Goal: Task Accomplishment & Management: Use online tool/utility

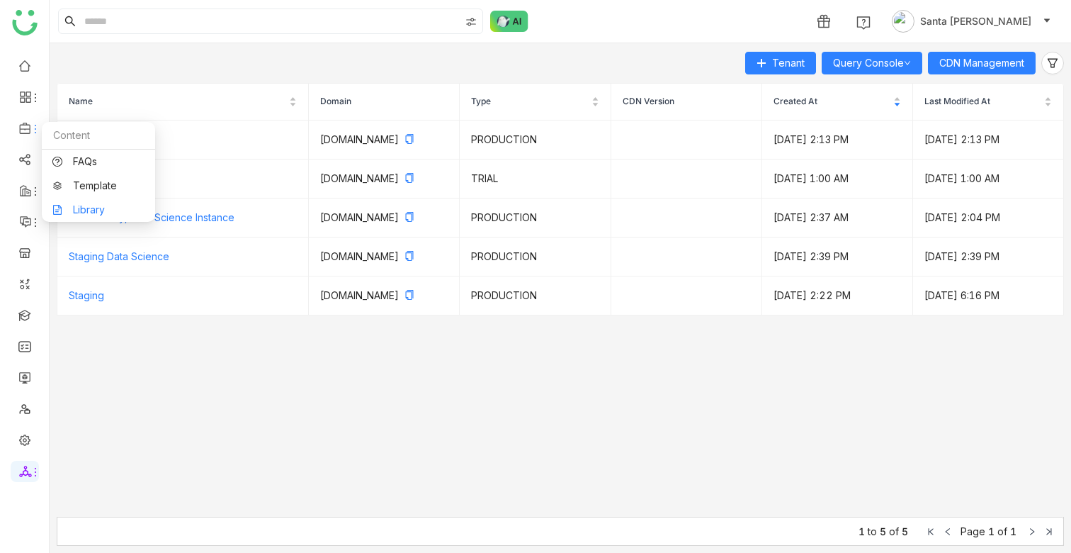
click at [103, 205] on link "Library" at bounding box center [98, 210] width 92 height 10
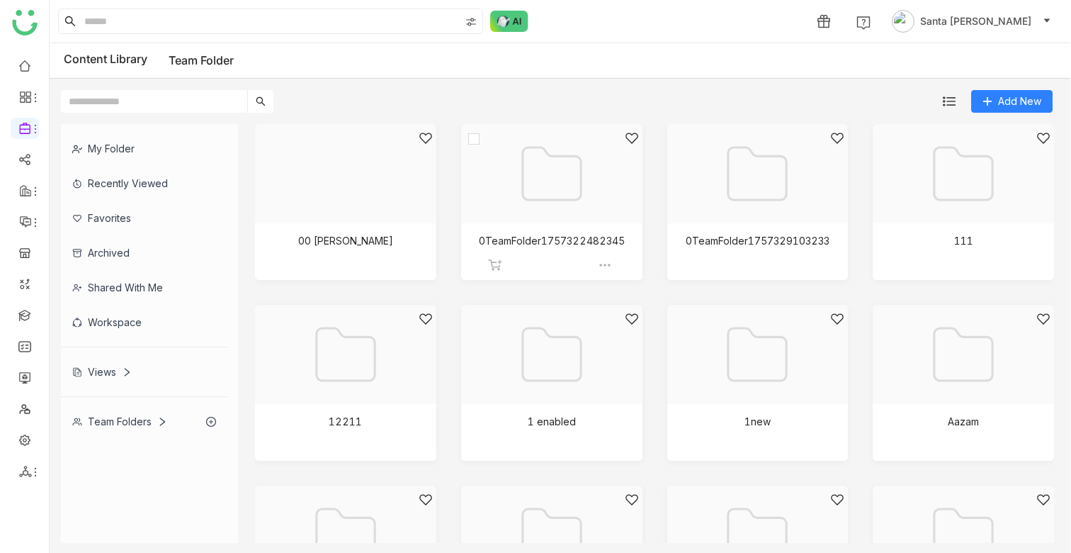
click at [572, 243] on div at bounding box center [546, 191] width 157 height 120
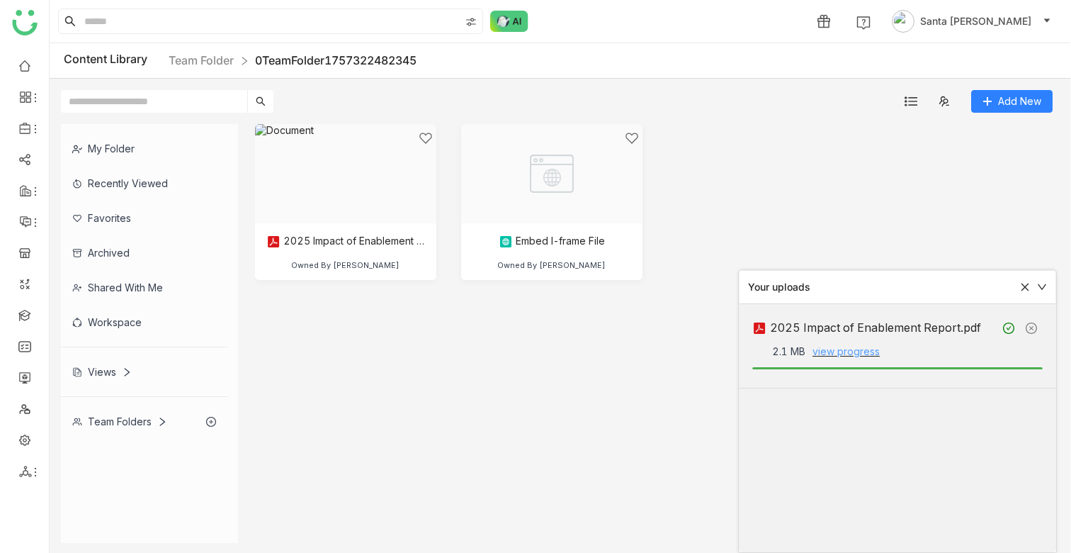
click at [832, 351] on link "view progress" at bounding box center [845, 351] width 67 height 12
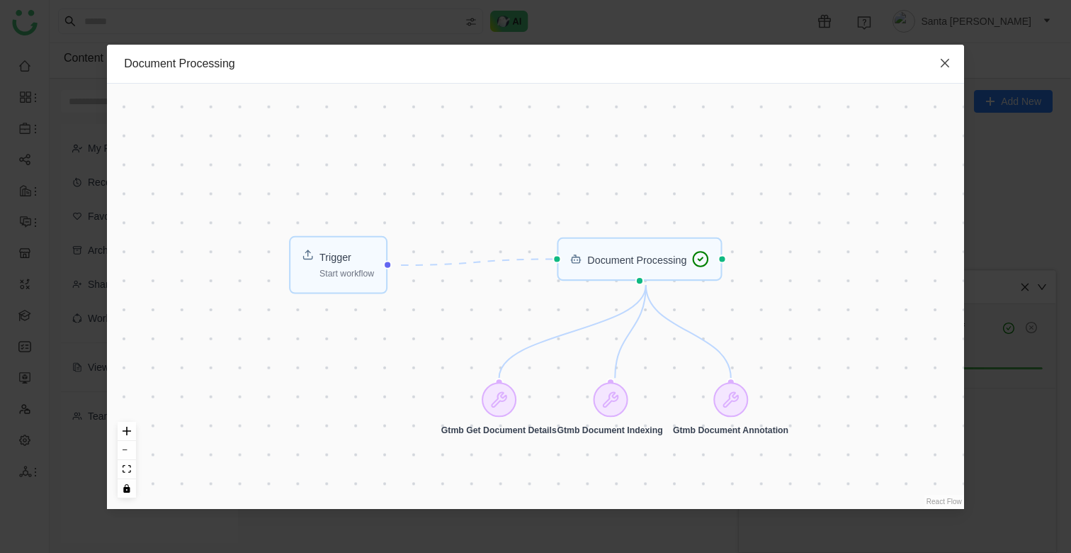
click at [947, 60] on icon "Close" at bounding box center [945, 62] width 9 height 9
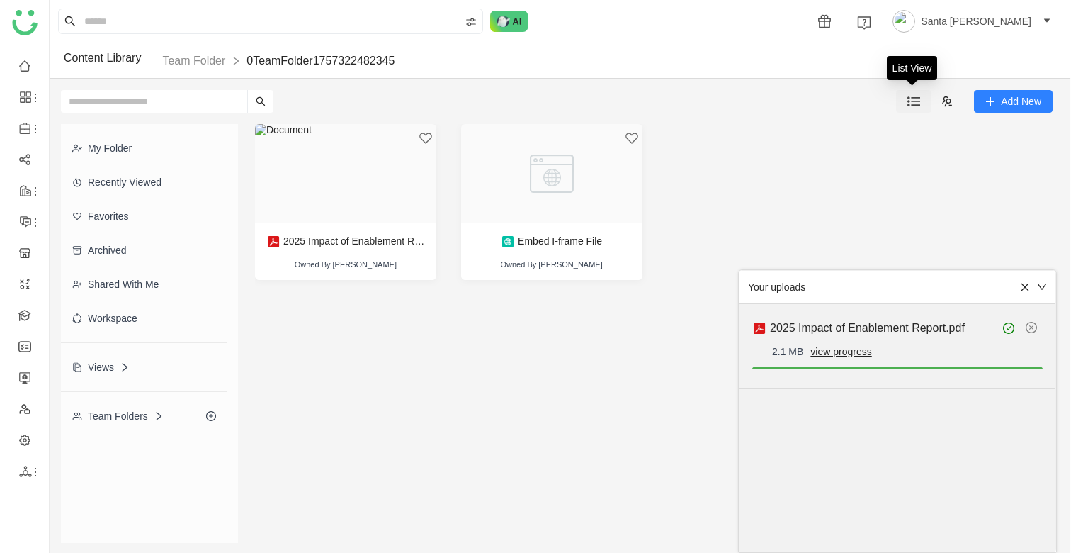
click at [918, 94] on button at bounding box center [913, 101] width 35 height 23
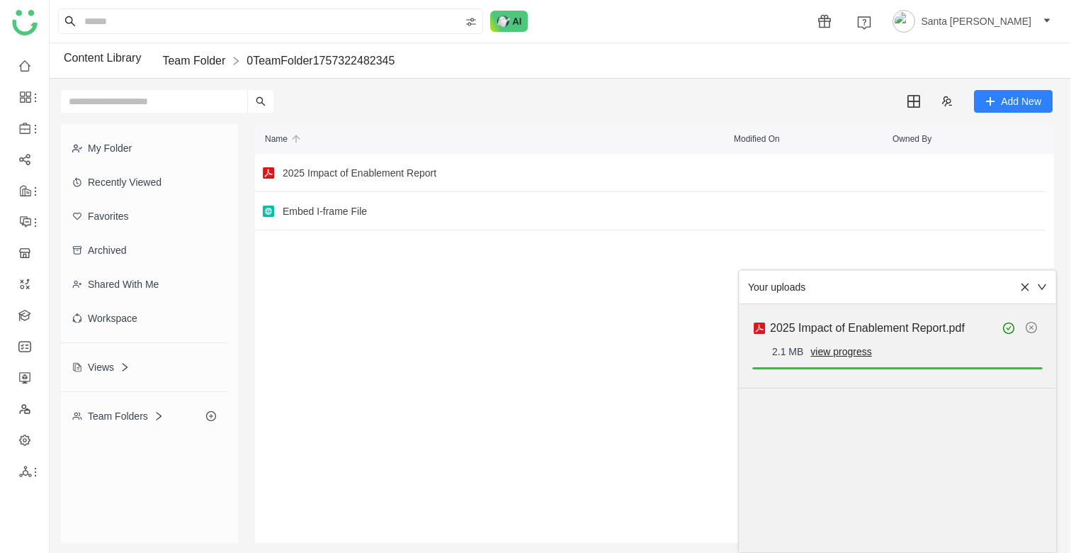
click at [213, 64] on link "Team Folder" at bounding box center [193, 61] width 63 height 12
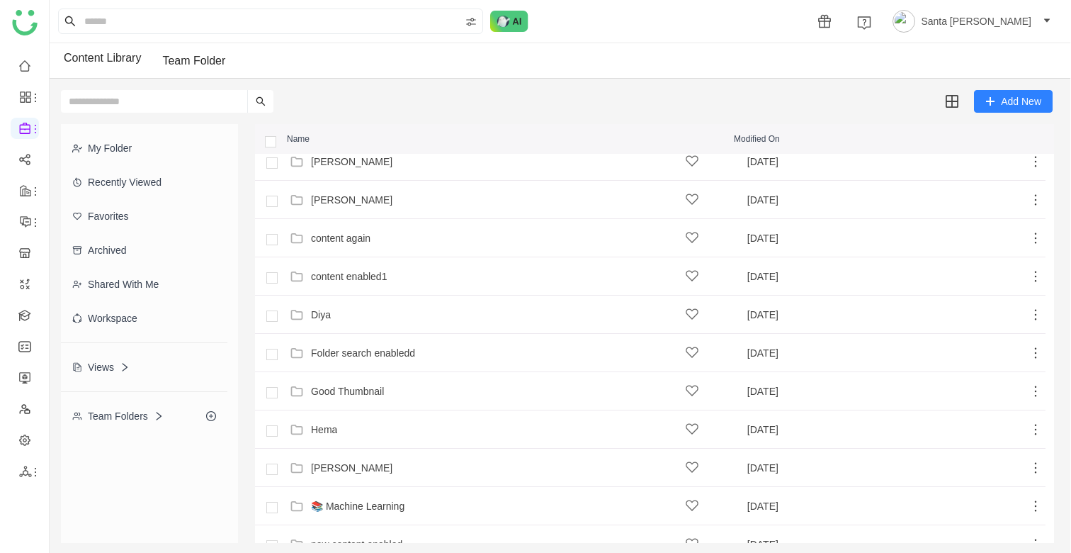
scroll to position [366, 0]
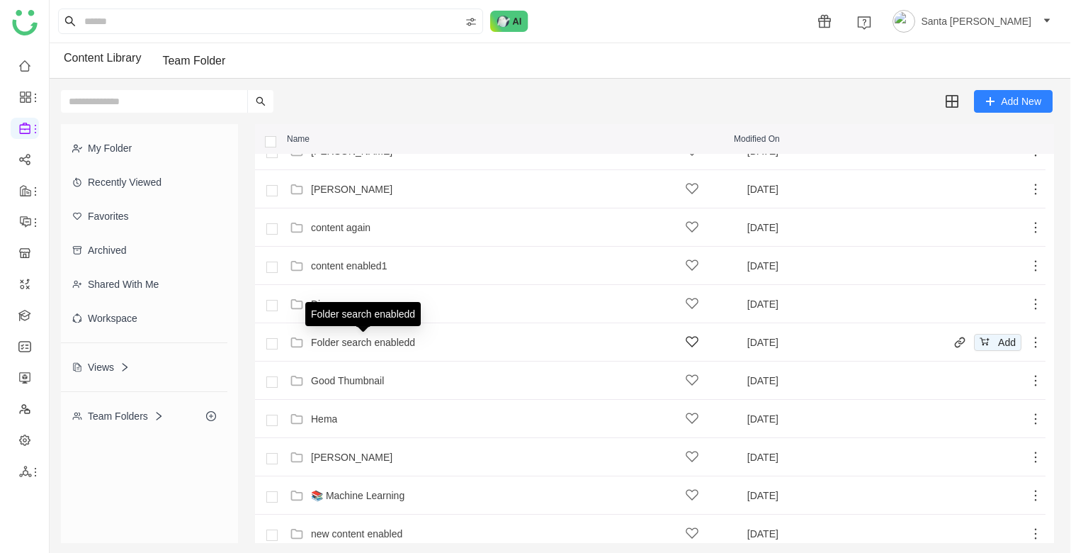
click at [383, 343] on div "Folder search enabledd" at bounding box center [363, 341] width 104 height 11
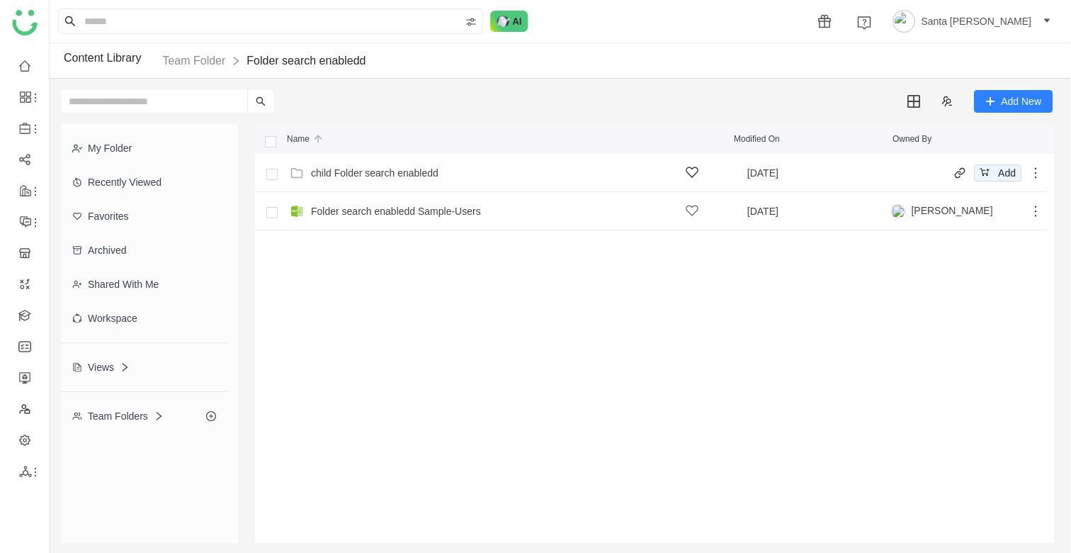
click at [339, 171] on div "child Folder search enabledd" at bounding box center [375, 172] width 128 height 11
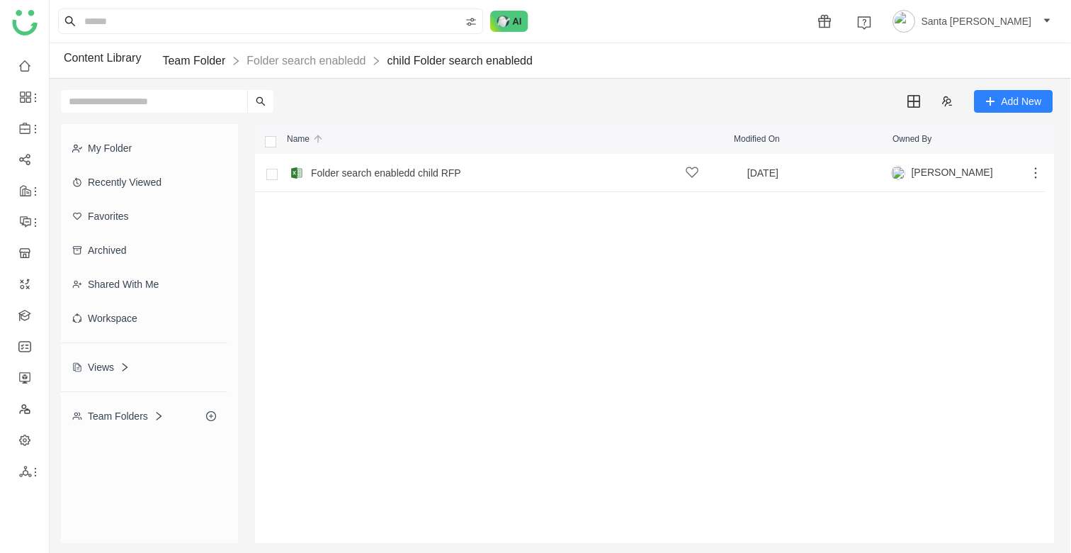
click at [200, 57] on link "Team Folder" at bounding box center [193, 61] width 63 height 12
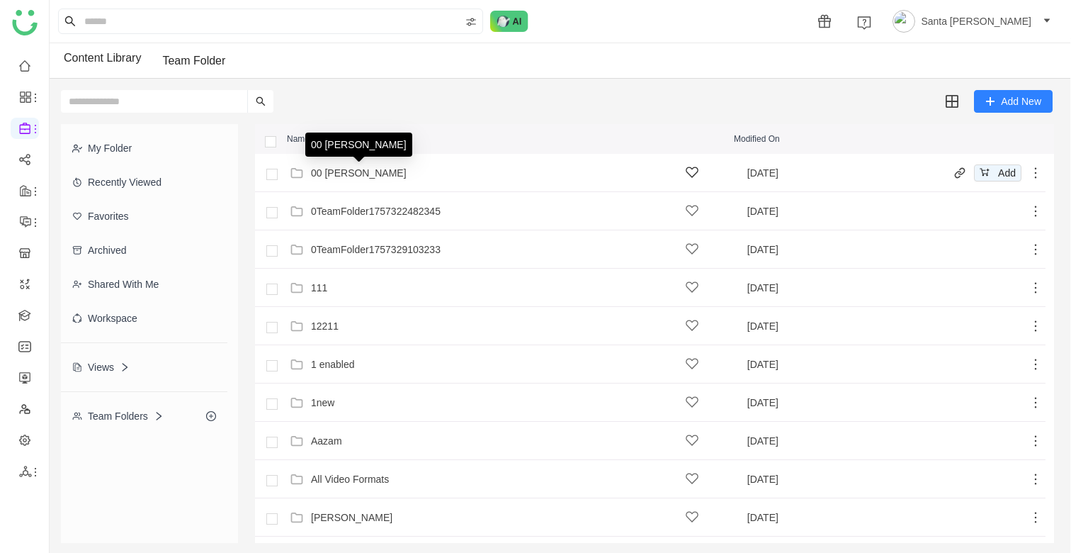
click at [346, 176] on div "00 Arif Folder" at bounding box center [359, 172] width 96 height 11
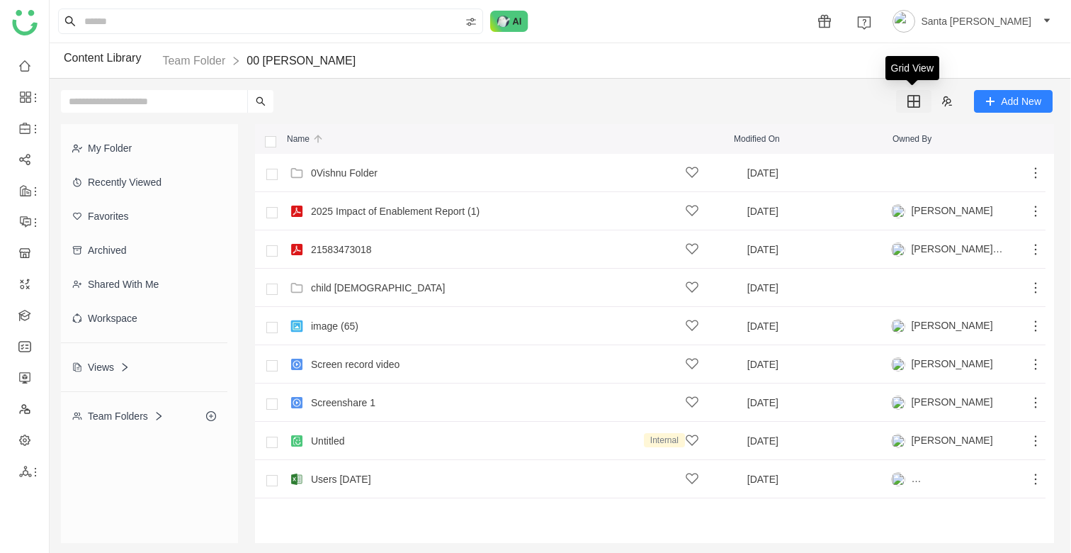
click at [917, 103] on img at bounding box center [913, 101] width 13 height 13
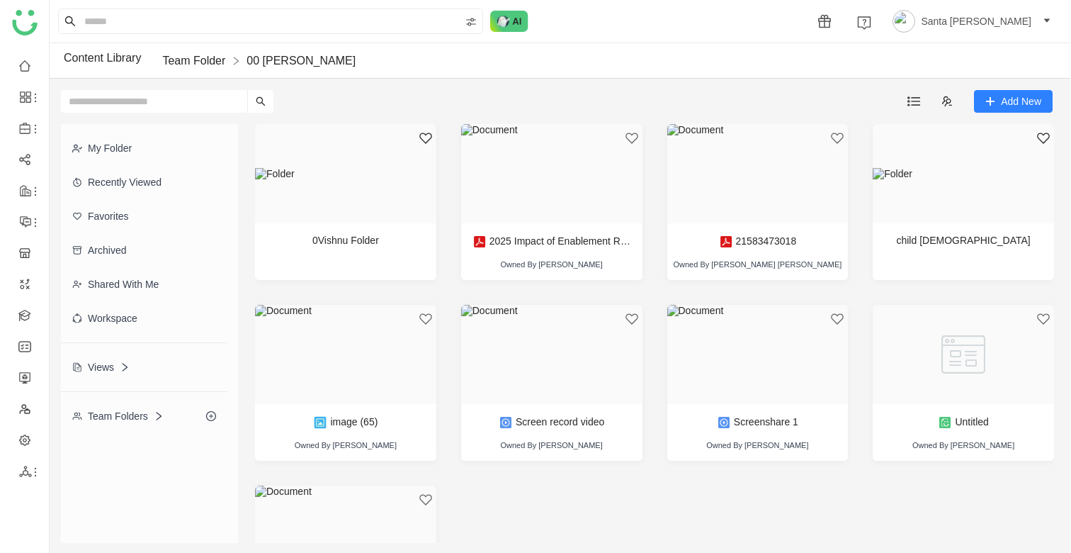
click at [208, 64] on link "Team Folder" at bounding box center [193, 61] width 63 height 12
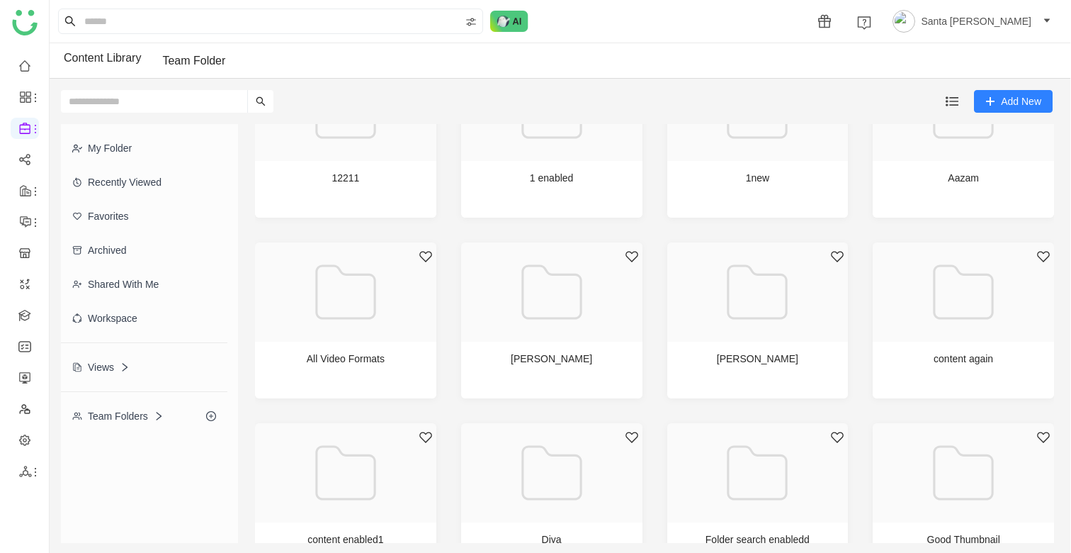
scroll to position [252, 0]
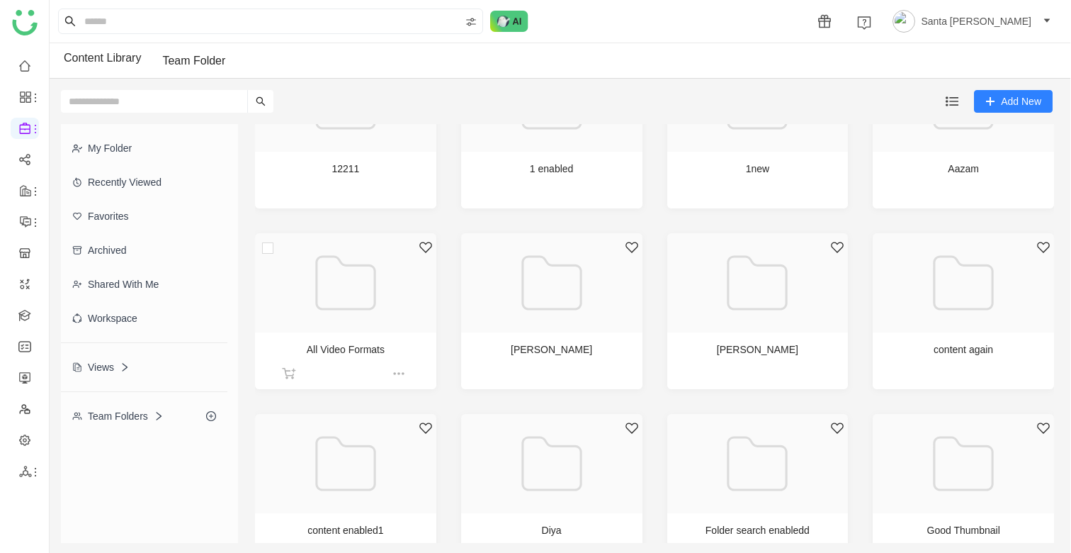
click at [380, 316] on div at bounding box center [340, 300] width 157 height 120
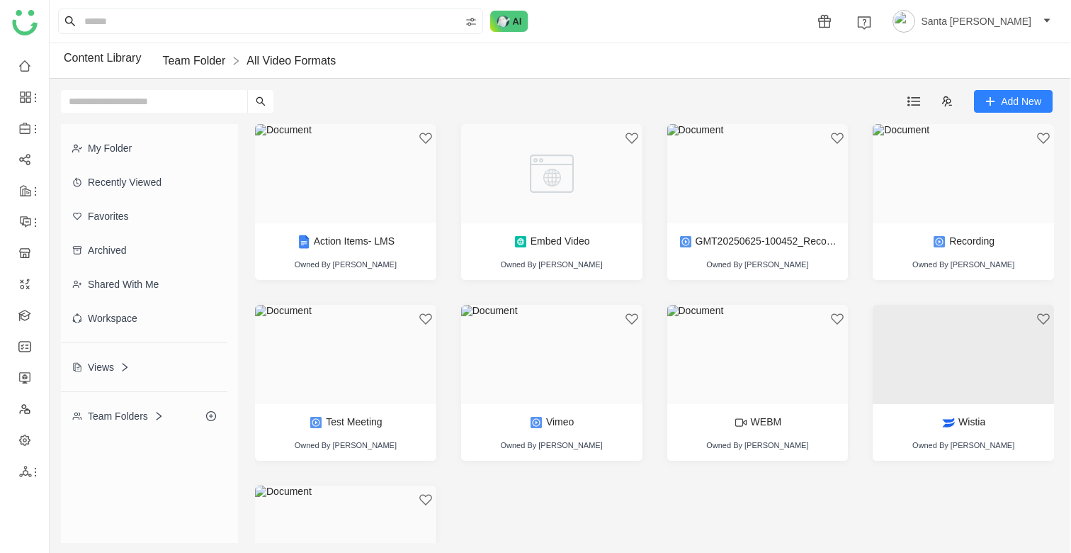
click at [199, 56] on link "Team Folder" at bounding box center [193, 61] width 63 height 12
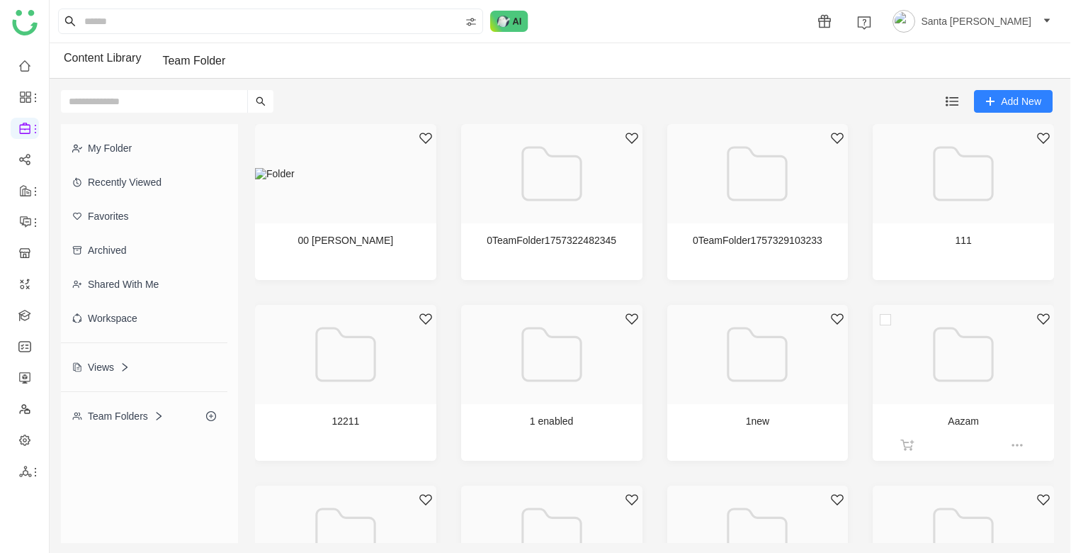
click at [1004, 391] on div at bounding box center [958, 372] width 157 height 120
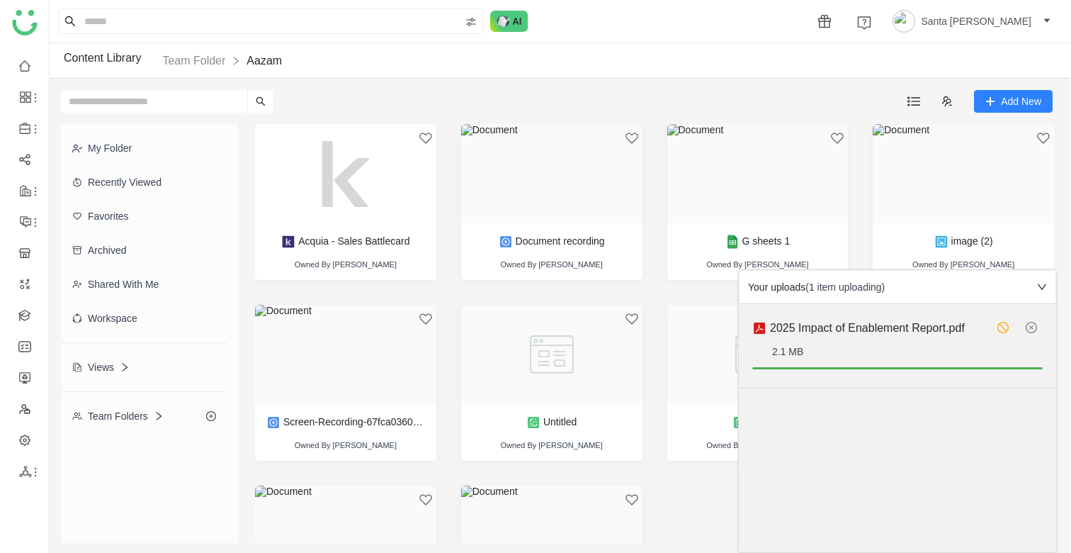
click at [807, 349] on div "2.1 MB" at bounding box center [897, 349] width 290 height 20
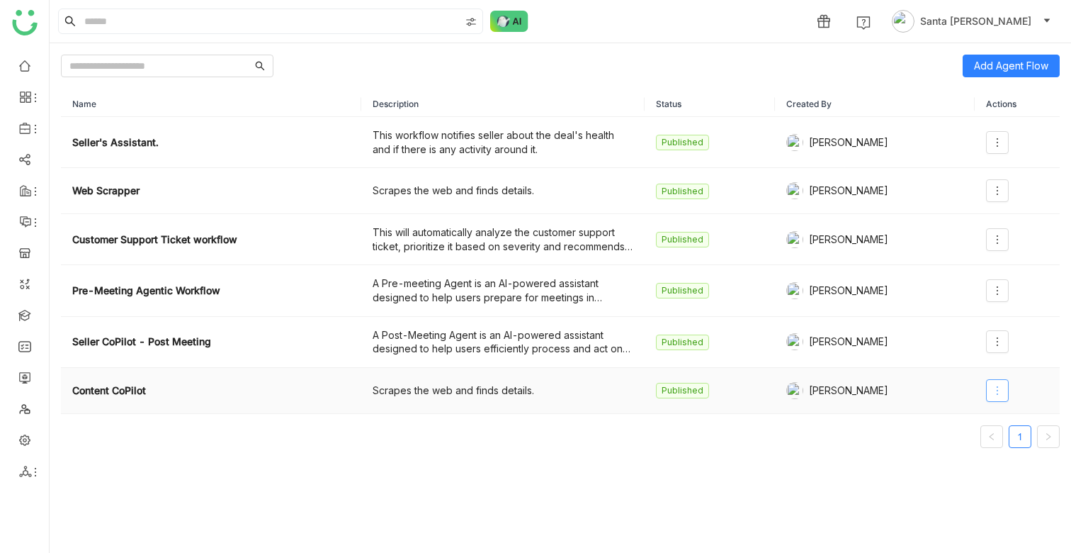
click at [1003, 390] on icon at bounding box center [997, 390] width 11 height 11
click at [970, 416] on li "Edit" at bounding box center [967, 419] width 85 height 27
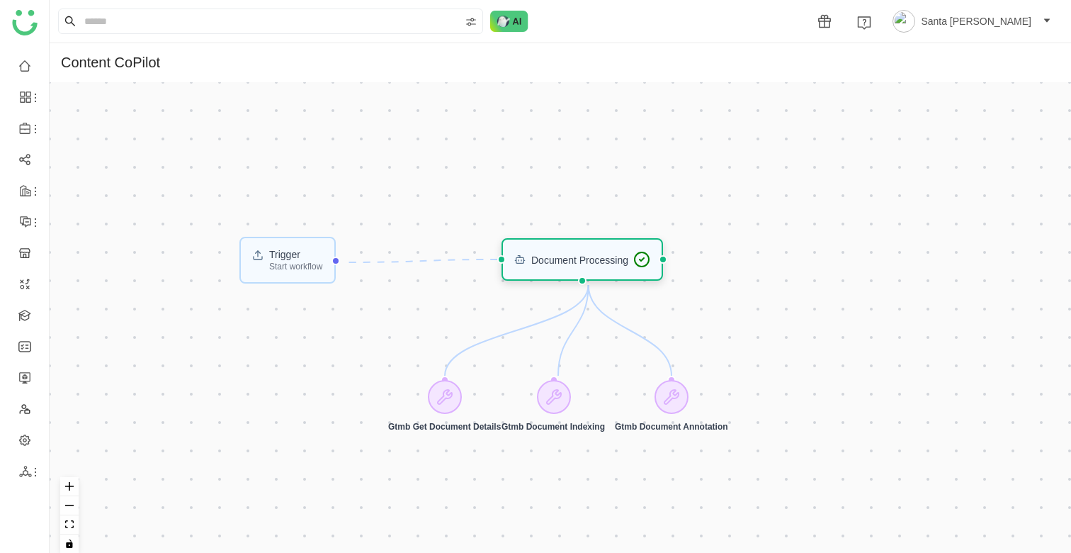
click at [612, 264] on div "Document Processing" at bounding box center [579, 259] width 97 height 10
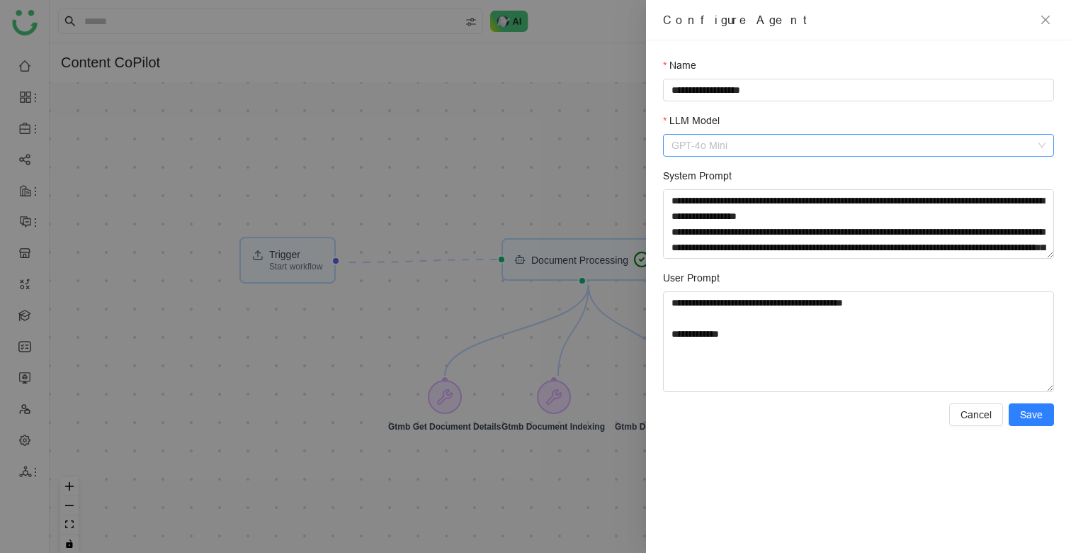
click at [879, 142] on span "GPT-4o Mini" at bounding box center [859, 145] width 374 height 21
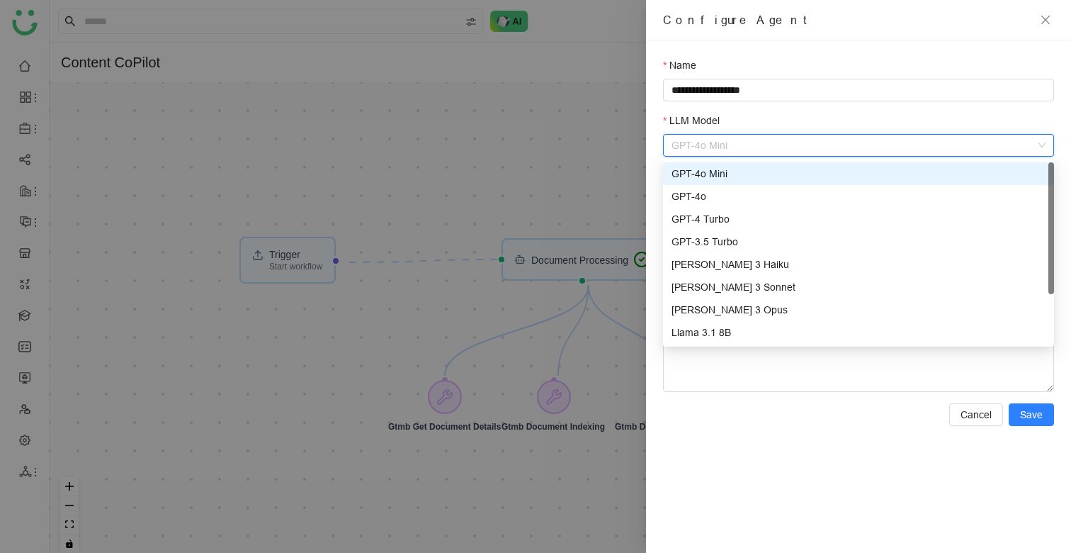
click at [858, 60] on div "Name" at bounding box center [858, 67] width 391 height 21
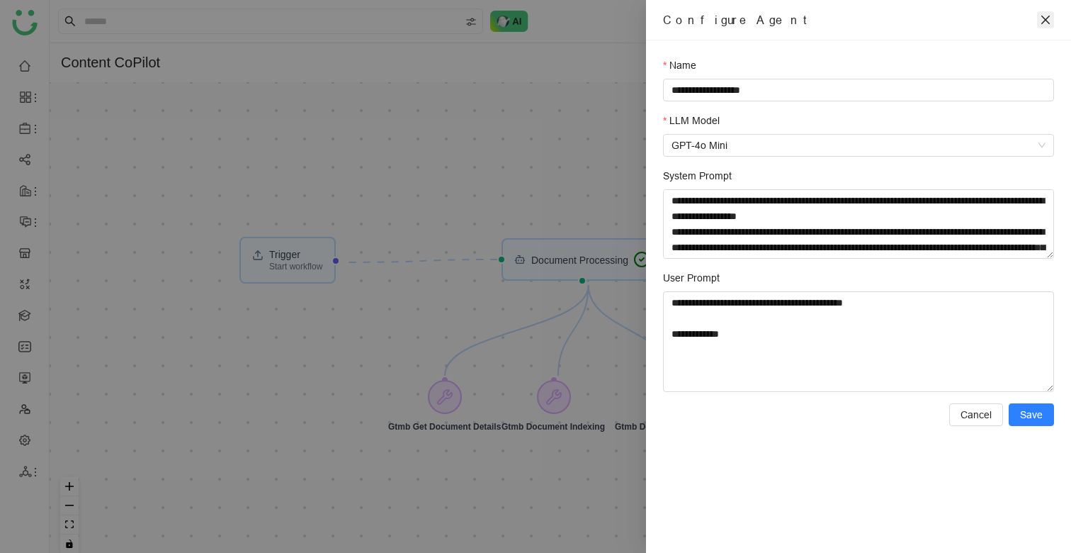
click at [1046, 18] on icon "close" at bounding box center [1045, 20] width 9 height 9
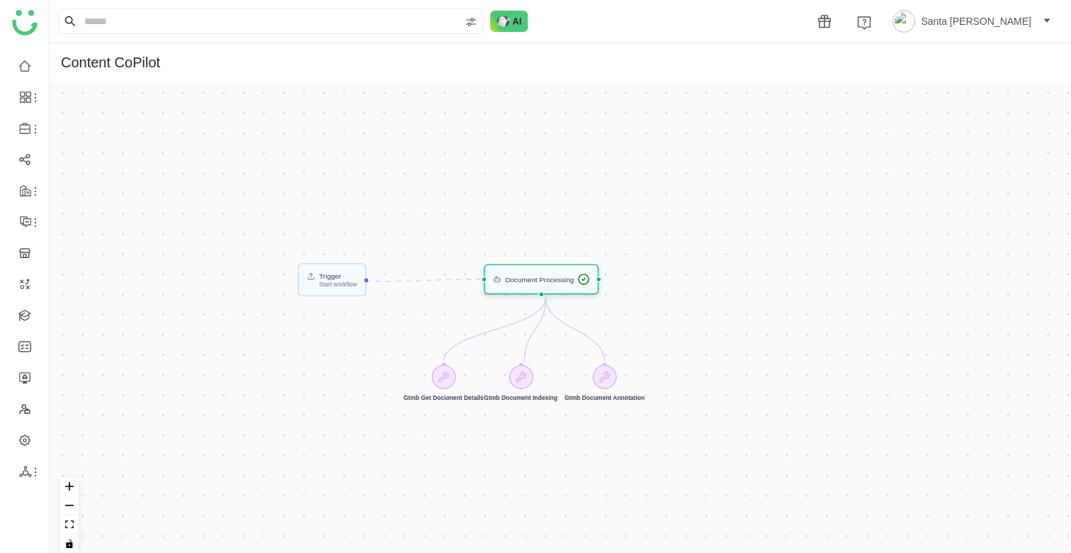
click at [593, 286] on div "Document Processing" at bounding box center [541, 279] width 115 height 30
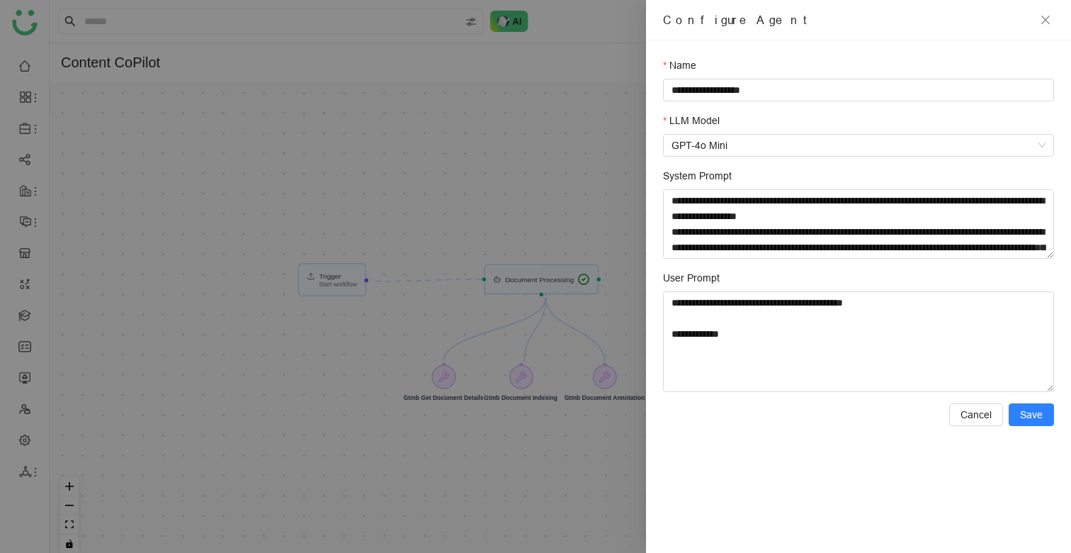
click at [611, 193] on div at bounding box center [535, 276] width 1071 height 553
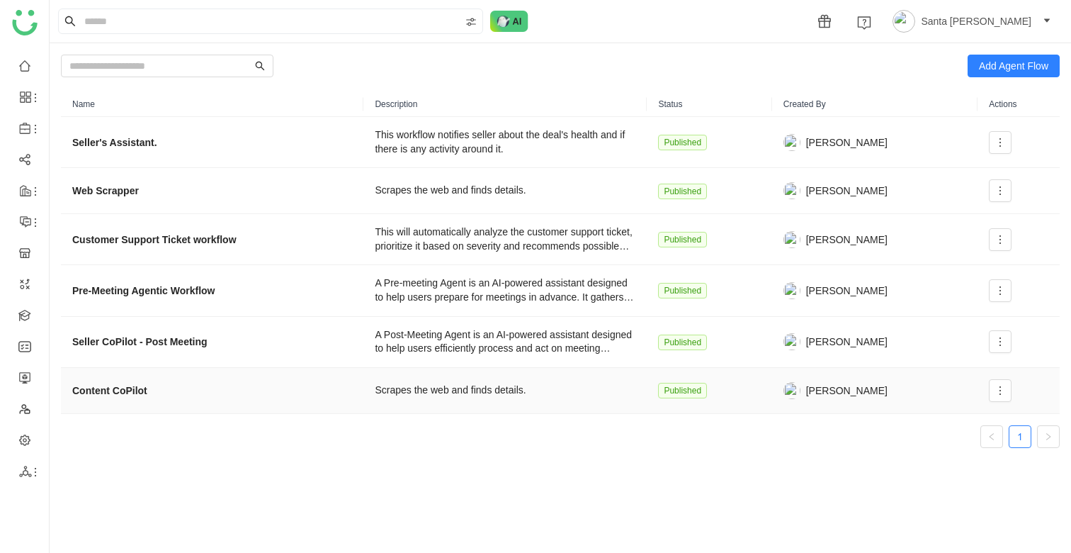
click at [124, 390] on strong "Content CoPilot" at bounding box center [109, 391] width 75 height 16
click at [487, 393] on div "Scrapes the web and finds details." at bounding box center [505, 390] width 261 height 14
click at [1002, 391] on icon at bounding box center [1000, 390] width 11 height 11
click at [951, 419] on span "Edit" at bounding box center [947, 420] width 27 height 16
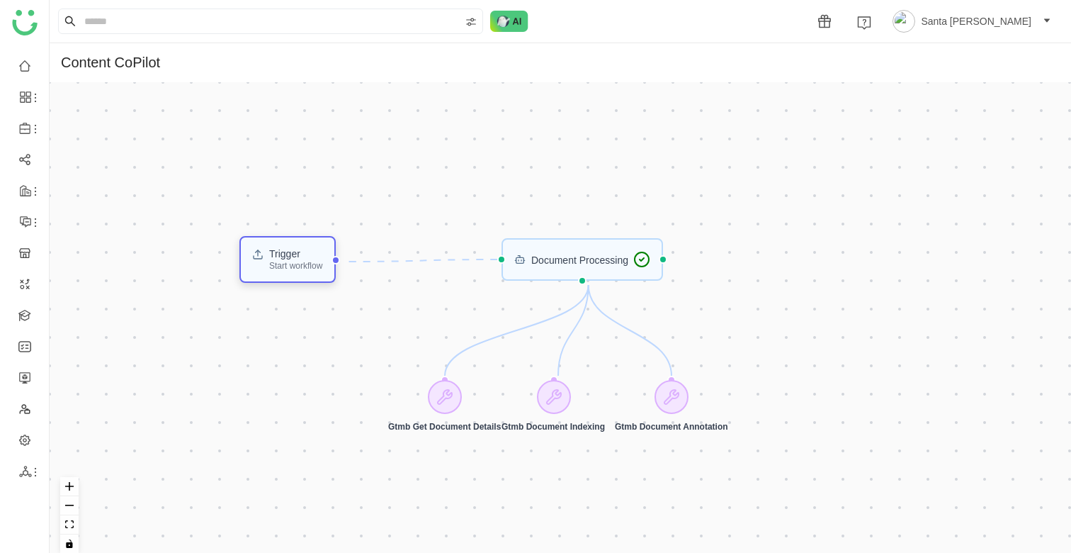
click at [299, 266] on div "Start workflow" at bounding box center [295, 265] width 53 height 9
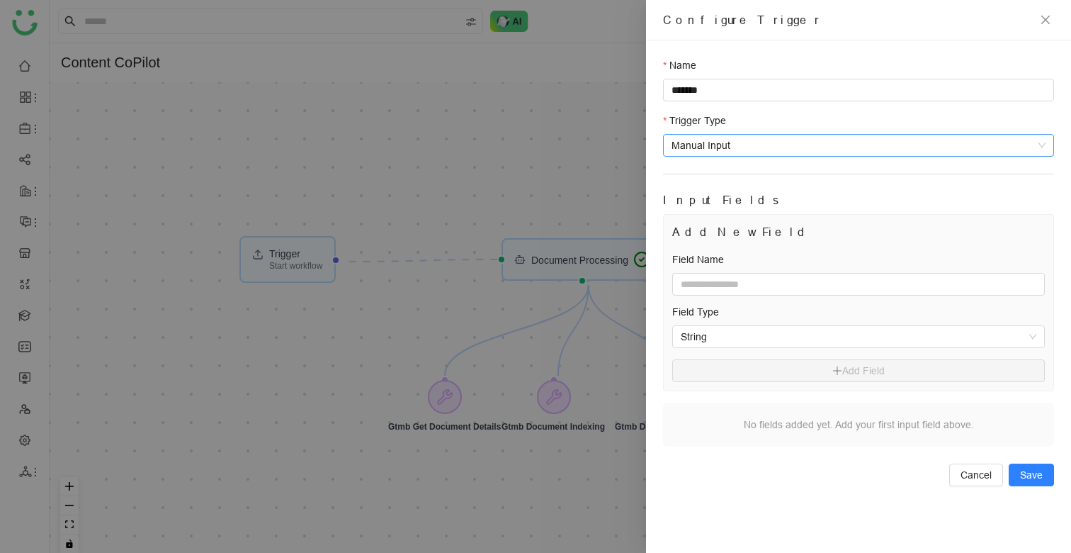
click at [781, 142] on span "Manual Input" at bounding box center [859, 145] width 374 height 21
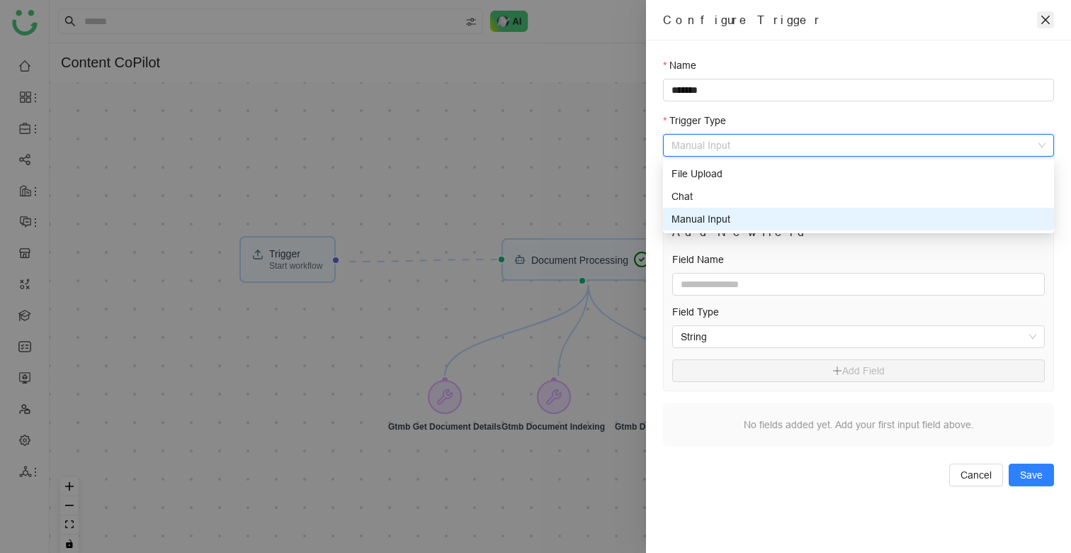
click at [1049, 20] on icon "close" at bounding box center [1045, 19] width 11 height 11
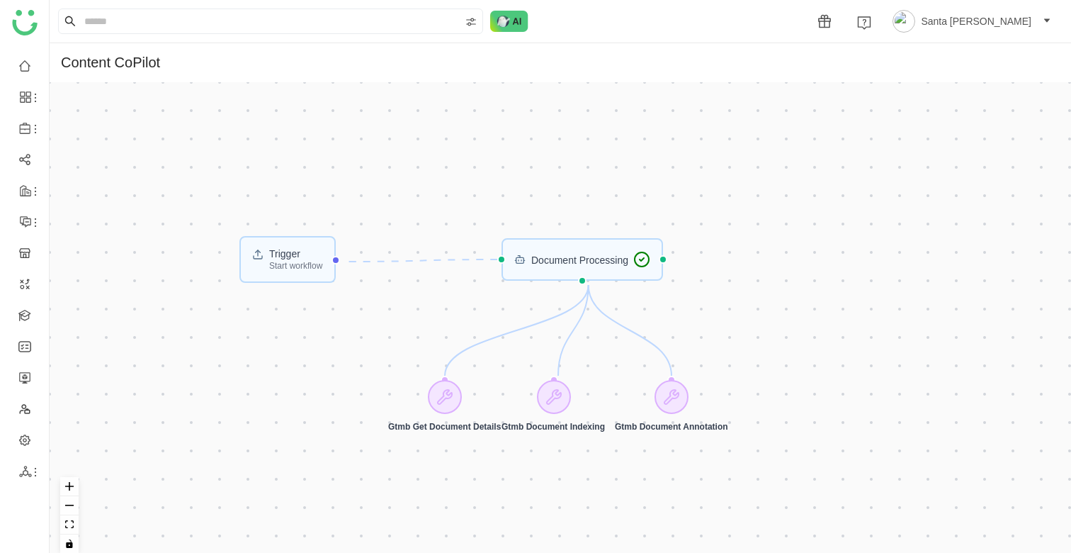
click at [539, 165] on div "Trigger Start workflow Document Processing Gtmb Get Document Details Gtmb Docum…" at bounding box center [560, 323] width 1021 height 482
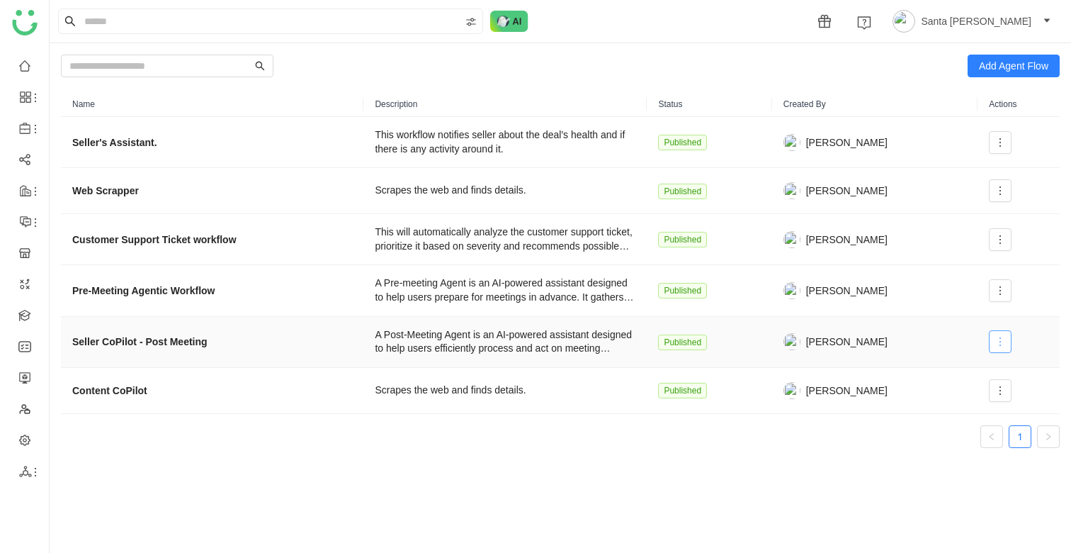
click at [1004, 336] on icon at bounding box center [1000, 341] width 11 height 11
click at [965, 364] on li "Edit" at bounding box center [967, 370] width 85 height 27
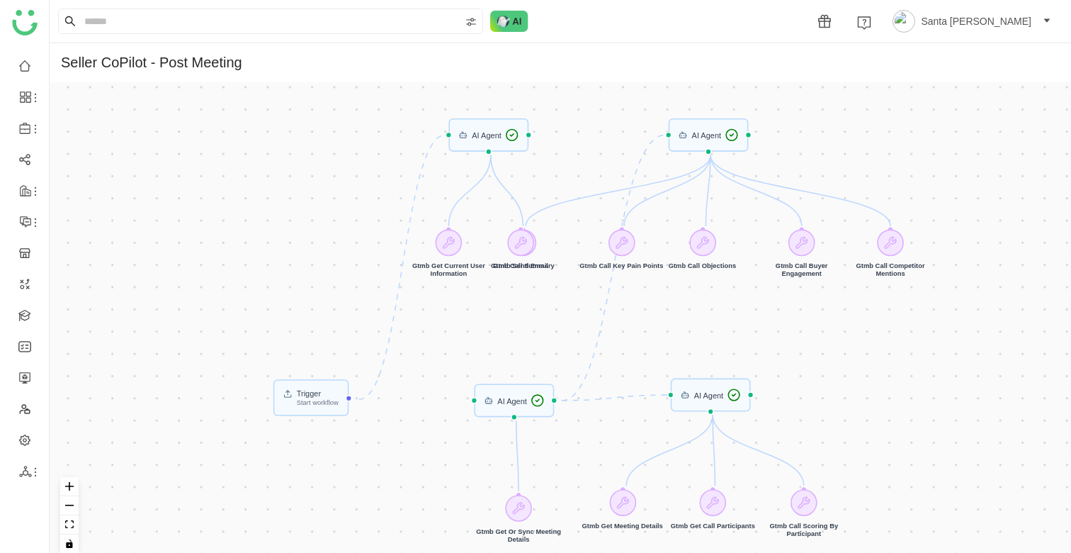
drag, startPoint x: 934, startPoint y: 330, endPoint x: 820, endPoint y: 341, distance: 113.8
click at [820, 341] on div "Trigger Start workflow AI Agent AI Agent AI Agent AI Agent Gtmb Call Summary Gt…" at bounding box center [560, 323] width 1021 height 482
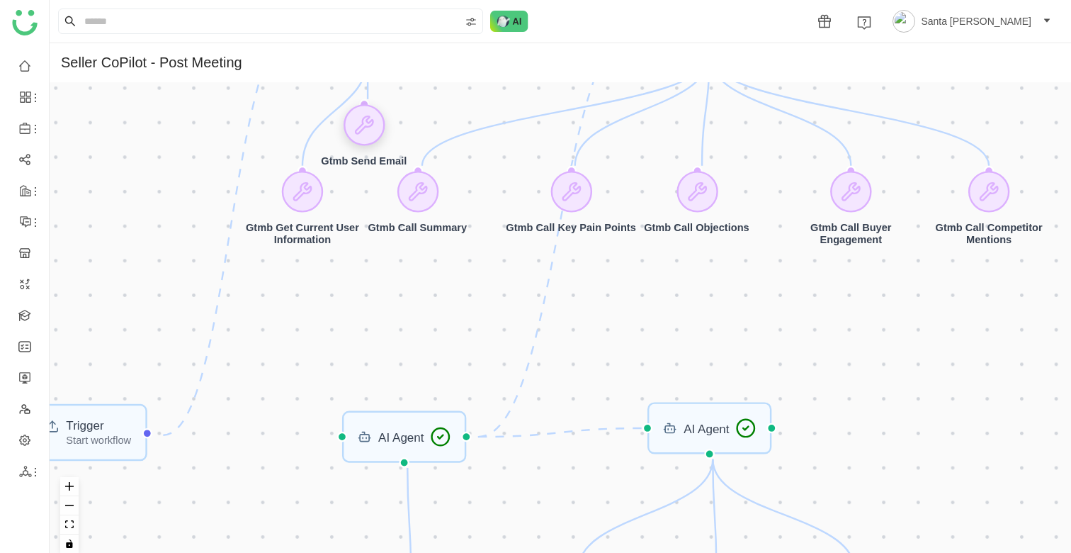
drag, startPoint x: 421, startPoint y: 183, endPoint x: 371, endPoint y: 125, distance: 77.4
click at [371, 122] on icon at bounding box center [364, 124] width 17 height 17
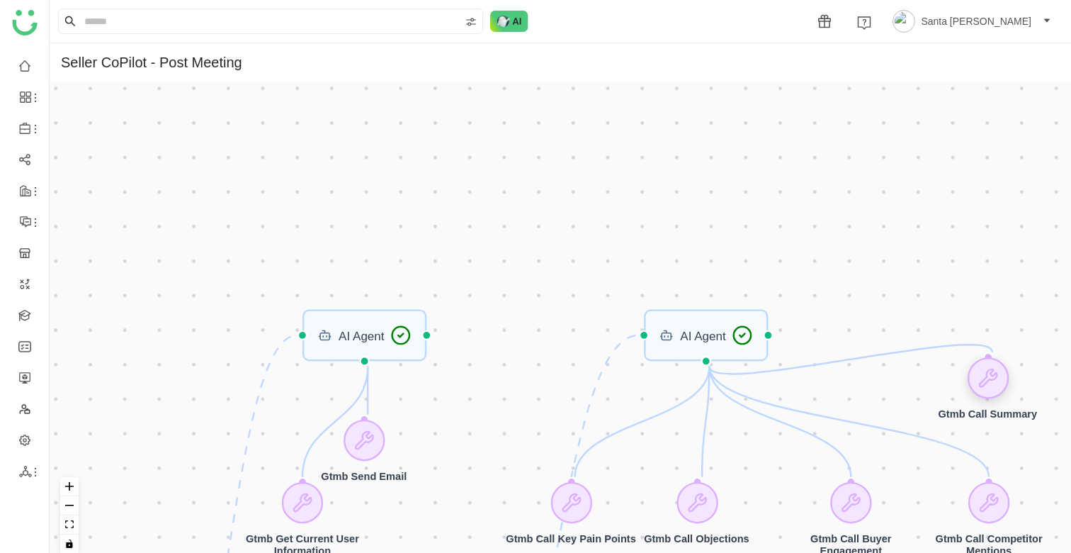
drag, startPoint x: 424, startPoint y: 176, endPoint x: 994, endPoint y: 363, distance: 599.9
click at [994, 363] on div at bounding box center [987, 377] width 41 height 41
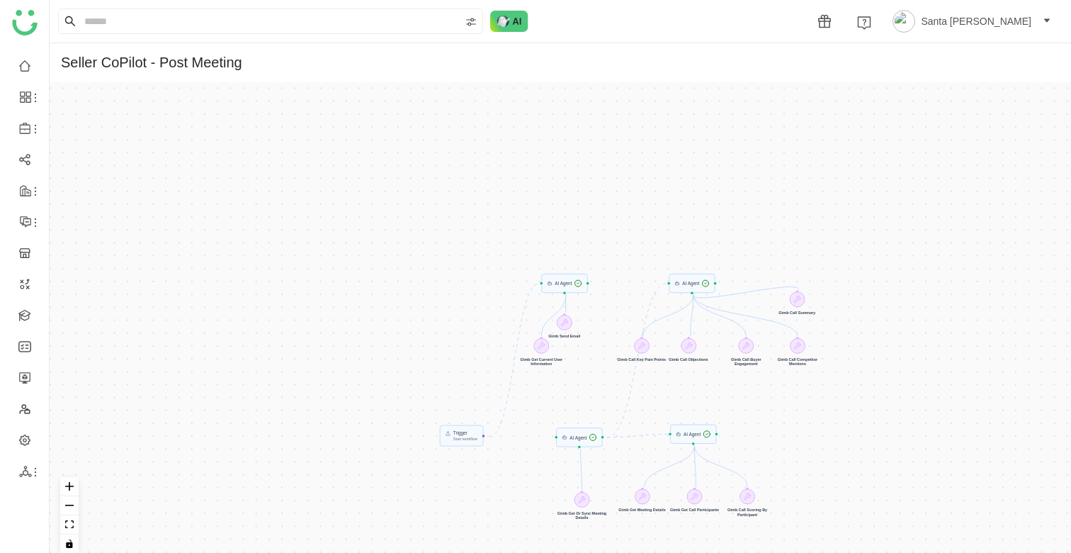
drag, startPoint x: 775, startPoint y: 235, endPoint x: 664, endPoint y: 231, distance: 111.3
click at [662, 230] on div "Trigger Start workflow AI Agent AI Agent AI Agent AI Agent Gtmb Call Summary Gt…" at bounding box center [560, 323] width 1021 height 482
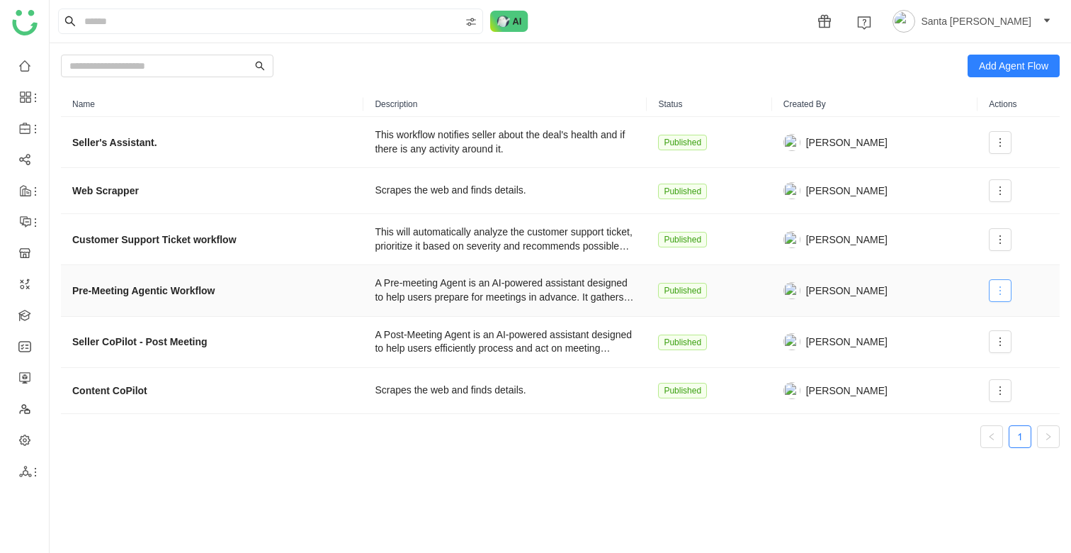
click at [992, 293] on span at bounding box center [1000, 290] width 21 height 11
click at [973, 317] on li "Edit" at bounding box center [967, 319] width 85 height 27
click at [1001, 291] on icon at bounding box center [1000, 290] width 11 height 11
click at [979, 345] on span "Execute" at bounding box center [957, 347] width 46 height 16
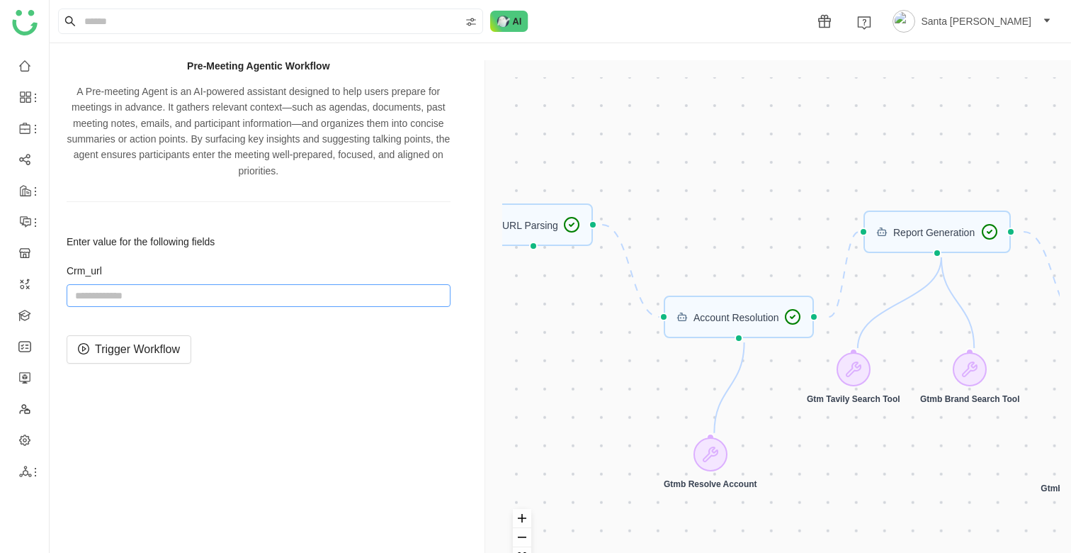
click at [108, 305] on input "string" at bounding box center [259, 295] width 384 height 23
paste input "**********"
type input "**********"
click at [157, 347] on span "Trigger Workflow" at bounding box center [137, 349] width 85 height 18
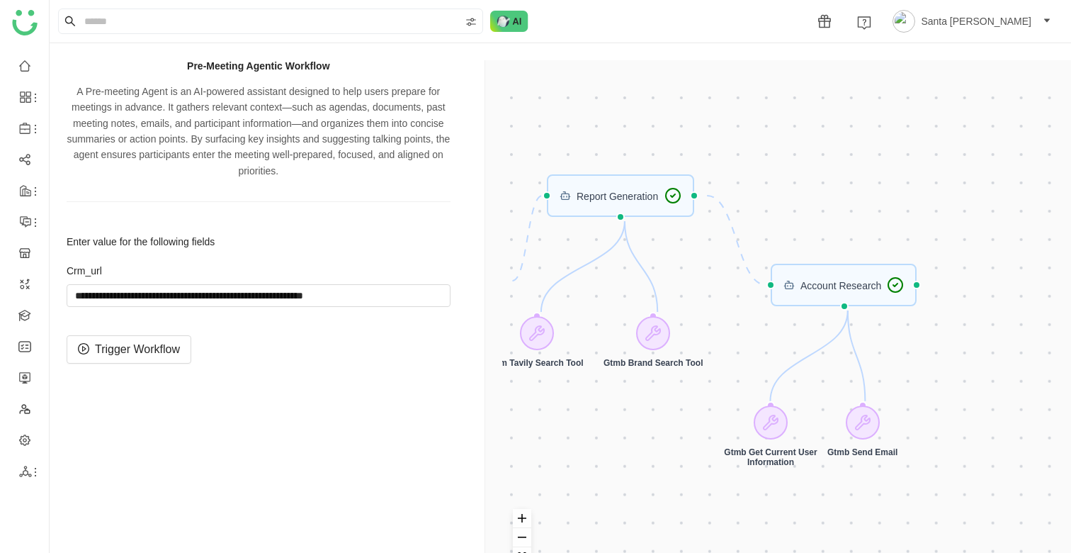
drag, startPoint x: 919, startPoint y: 144, endPoint x: 602, endPoint y: 108, distance: 318.7
click at [602, 108] on div "Trigger Start workflow Account Research URL Parsing Account Resolution Report G…" at bounding box center [780, 336] width 557 height 519
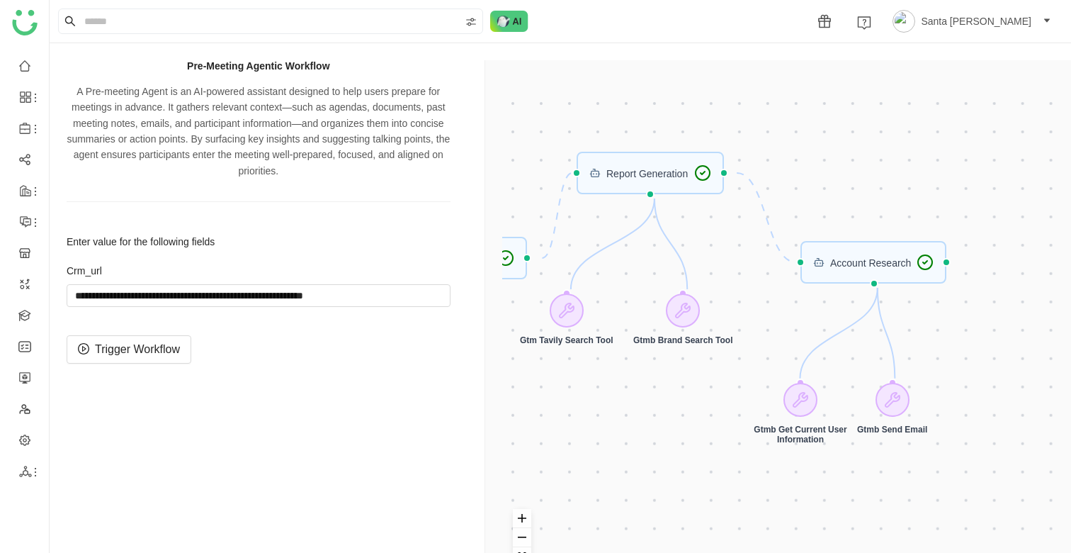
drag, startPoint x: 842, startPoint y: 166, endPoint x: 872, endPoint y: 144, distance: 37.4
click at [872, 144] on div "Trigger Start workflow Account Research URL Parsing Account Resolution Report G…" at bounding box center [780, 336] width 557 height 519
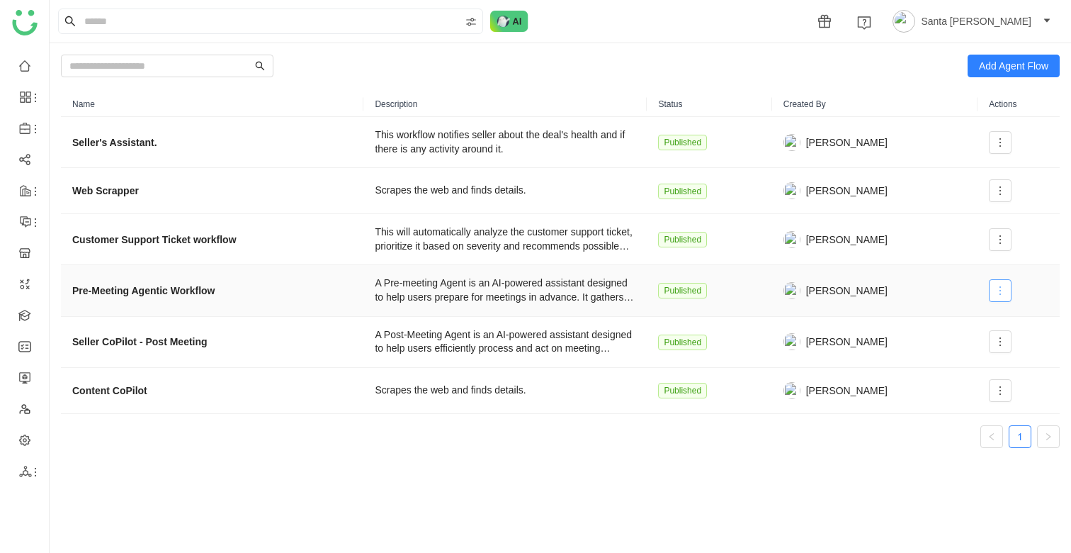
click at [1008, 285] on span at bounding box center [1000, 290] width 21 height 11
click at [950, 317] on span "Edit" at bounding box center [947, 320] width 27 height 16
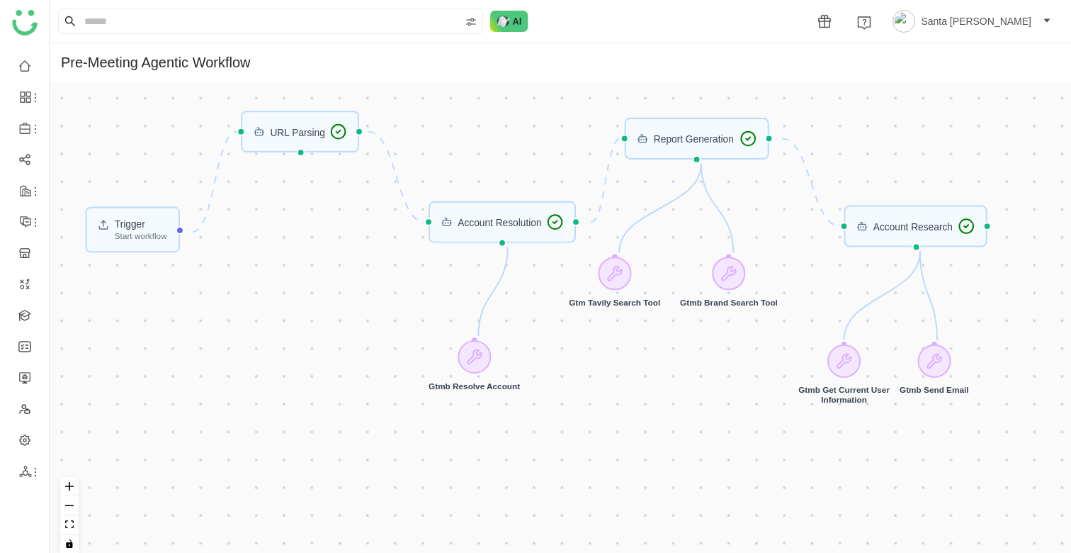
drag, startPoint x: 606, startPoint y: 337, endPoint x: 607, endPoint y: 236, distance: 101.3
click at [607, 236] on div "Trigger Start workflow Account Research URL Parsing Account Resolution Report G…" at bounding box center [560, 323] width 1021 height 482
click at [74, 548] on button "toggle interactivity" at bounding box center [69, 543] width 18 height 19
click at [68, 524] on icon "fit view" at bounding box center [69, 524] width 9 height 8
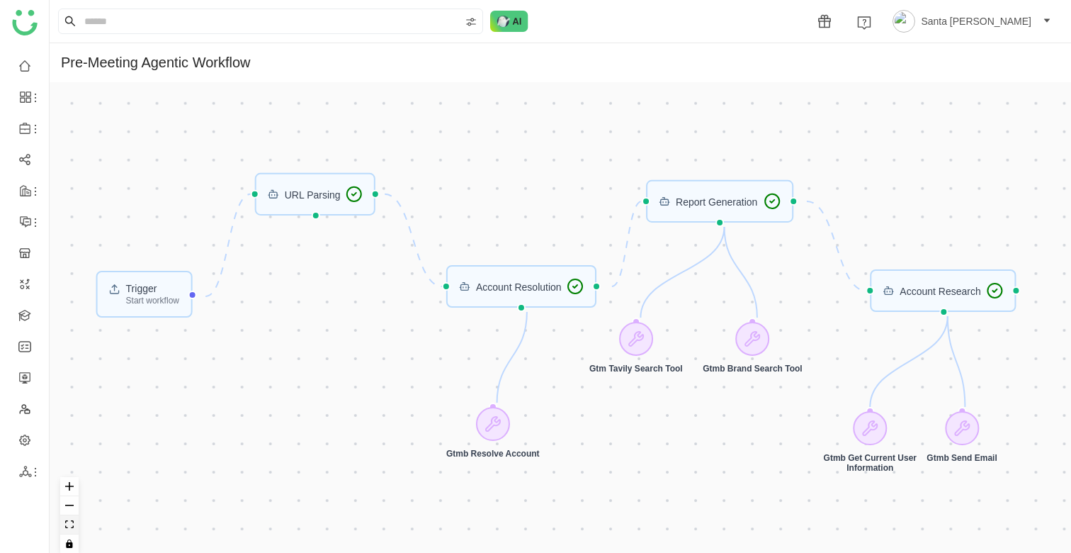
click at [68, 524] on icon "fit view" at bounding box center [69, 524] width 9 height 8
click at [68, 545] on icon "toggle interactivity" at bounding box center [69, 543] width 6 height 9
click at [71, 542] on icon "toggle interactivity" at bounding box center [69, 543] width 6 height 9
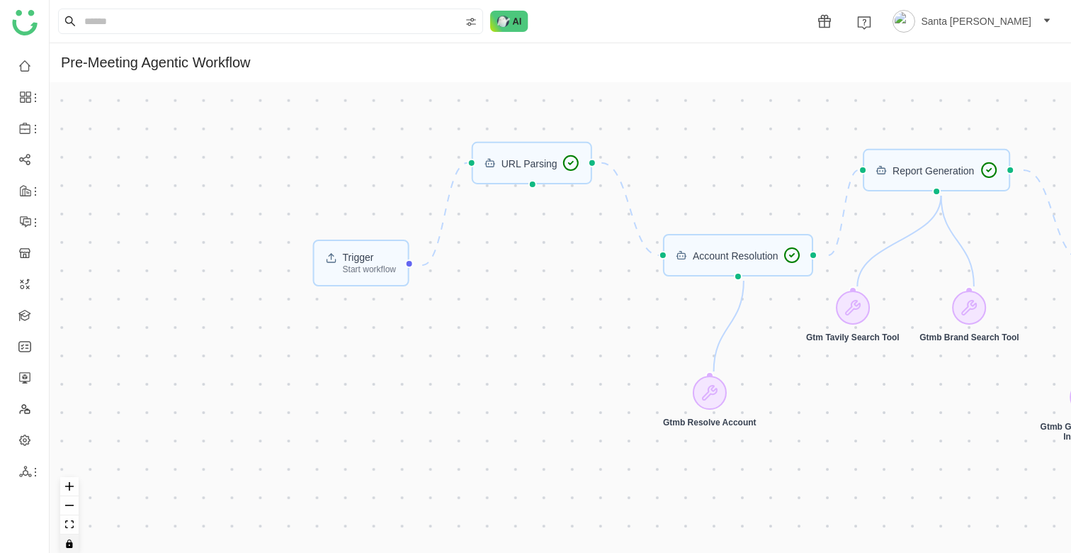
drag, startPoint x: 232, startPoint y: 434, endPoint x: 448, endPoint y: 404, distance: 218.9
click at [448, 404] on div "Trigger Start workflow Account Research URL Parsing Account Resolution Report G…" at bounding box center [560, 323] width 1021 height 482
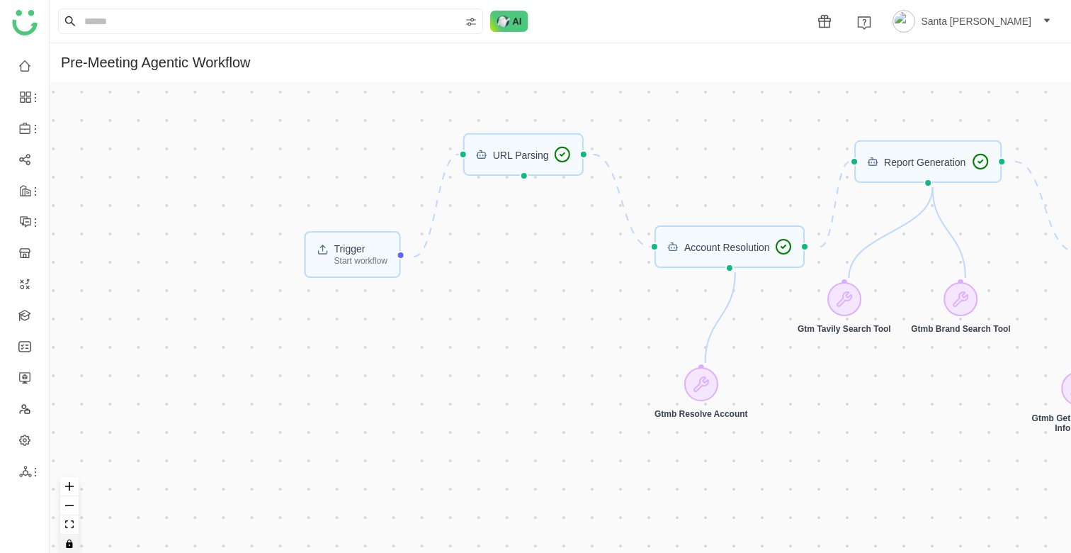
drag, startPoint x: 351, startPoint y: 268, endPoint x: 342, endPoint y: 260, distance: 12.0
click at [342, 260] on div "Trigger Start workflow Account Research URL Parsing Account Resolution Report G…" at bounding box center [560, 323] width 1021 height 482
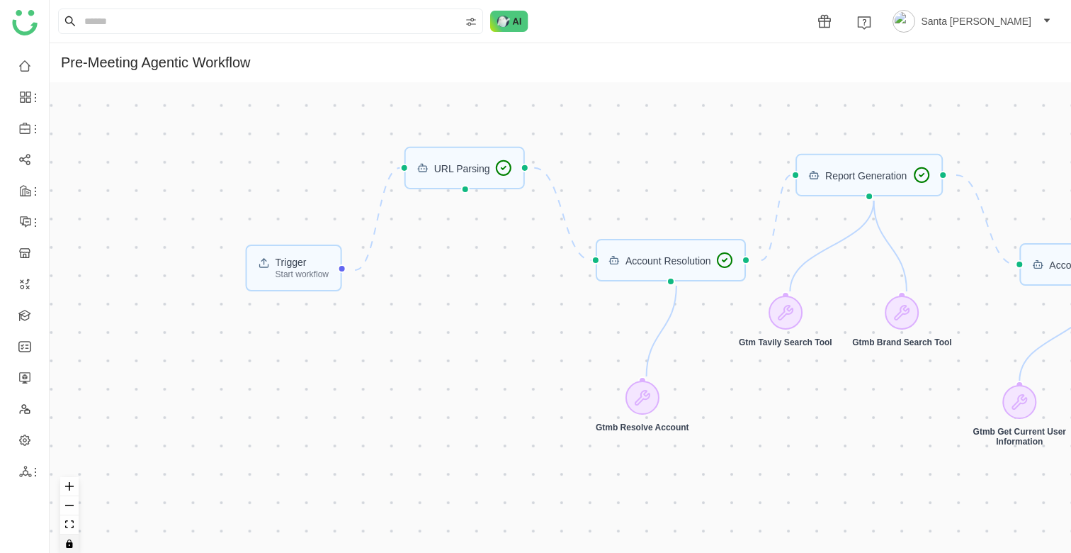
drag, startPoint x: 448, startPoint y: 380, endPoint x: 390, endPoint y: 394, distance: 60.3
click at [390, 394] on div "Trigger Start workflow Account Research URL Parsing Account Resolution Report G…" at bounding box center [560, 323] width 1021 height 482
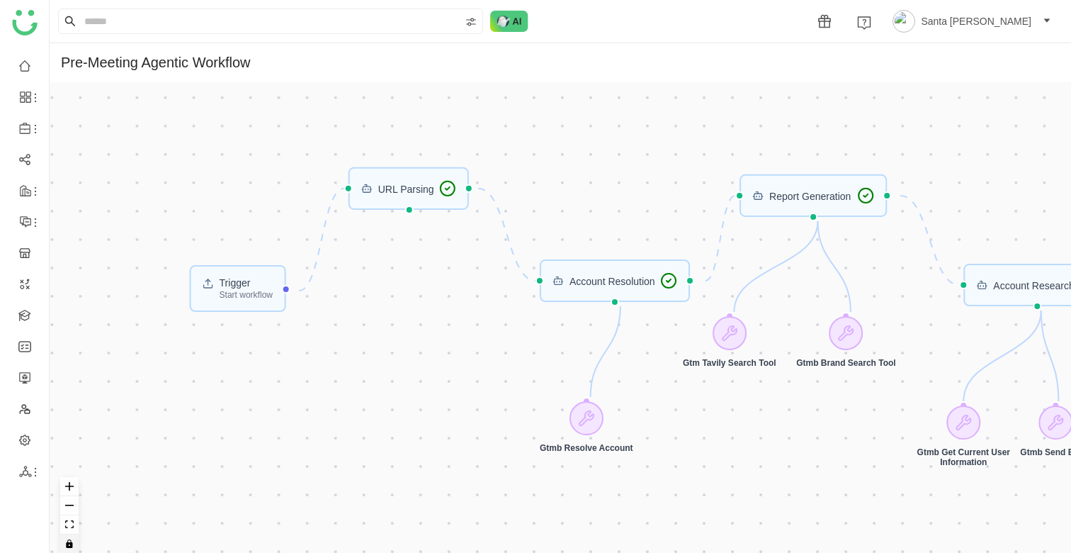
drag, startPoint x: 391, startPoint y: 399, endPoint x: 336, endPoint y: 419, distance: 58.9
click at [336, 419] on div "Trigger Start workflow Account Research URL Parsing Account Resolution Report G…" at bounding box center [560, 323] width 1021 height 482
